Goal: Check status: Check status

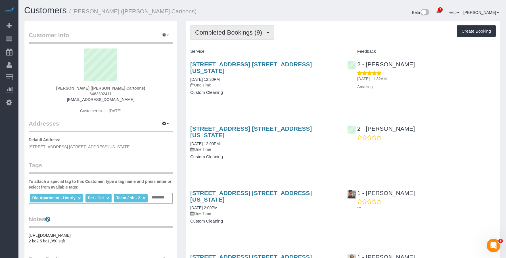
click at [209, 33] on span "Completed Bookings (9)" at bounding box center [230, 32] width 70 height 7
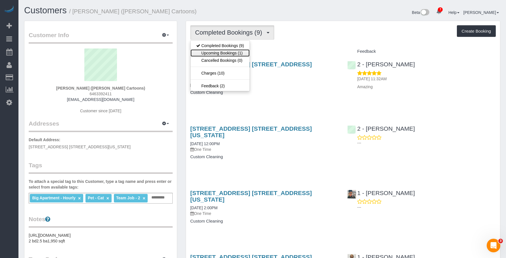
click at [207, 52] on link "Upcoming Bookings (1)" at bounding box center [219, 52] width 59 height 7
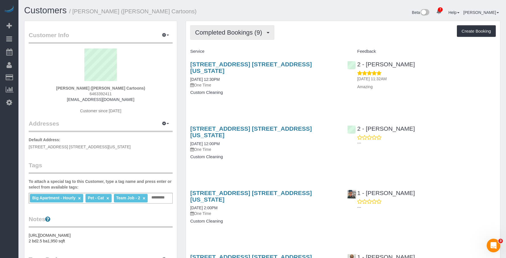
click at [214, 28] on button "Completed Bookings (9)" at bounding box center [232, 32] width 84 height 14
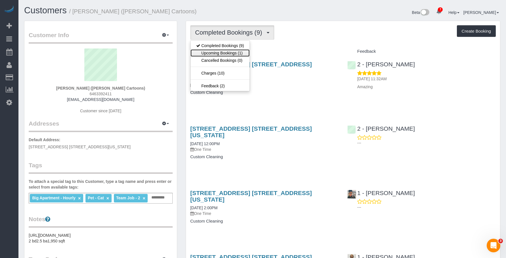
click at [213, 55] on link "Upcoming Bookings (1)" at bounding box center [219, 52] width 59 height 7
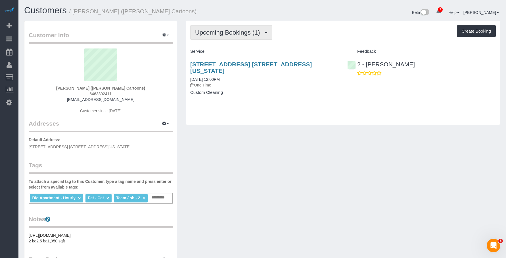
click at [225, 30] on span "Upcoming Bookings (1)" at bounding box center [229, 32] width 68 height 7
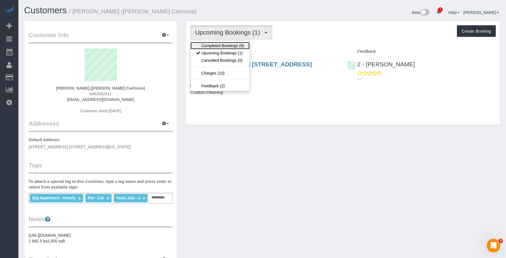
click at [225, 45] on link "Completed Bookings (9)" at bounding box center [219, 45] width 59 height 7
